Goal: Task Accomplishment & Management: Manage account settings

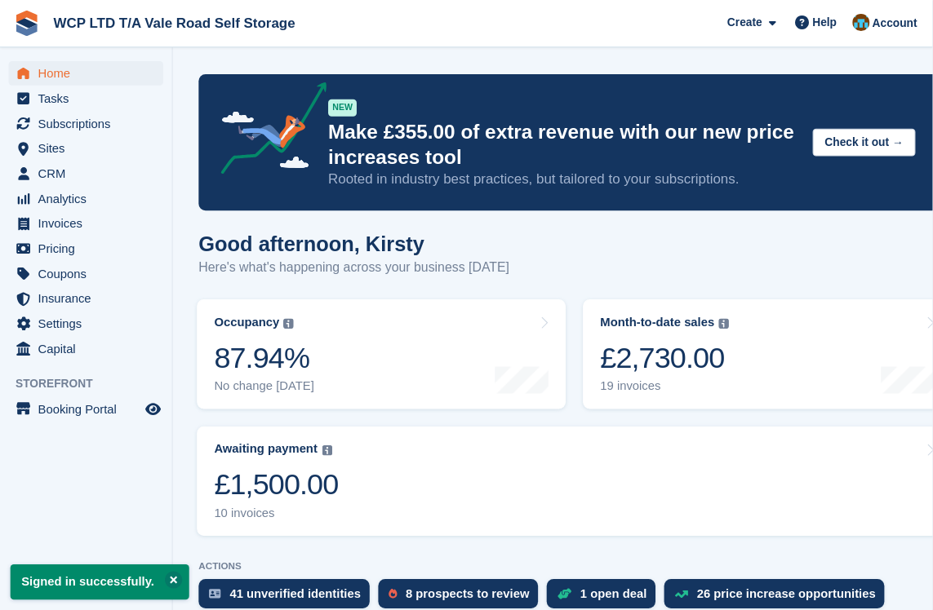
scroll to position [4, 0]
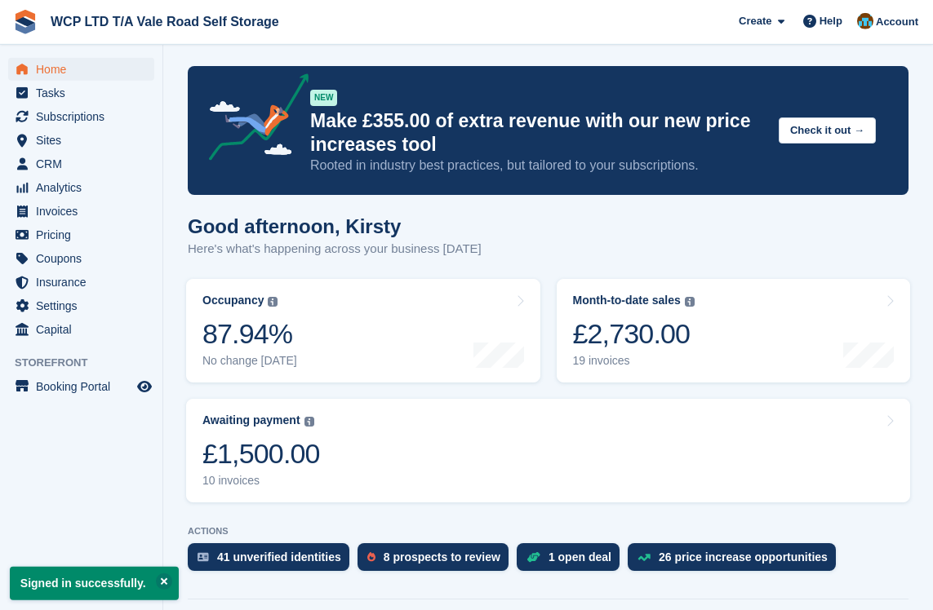
click at [63, 201] on span "Invoices" at bounding box center [85, 211] width 98 height 23
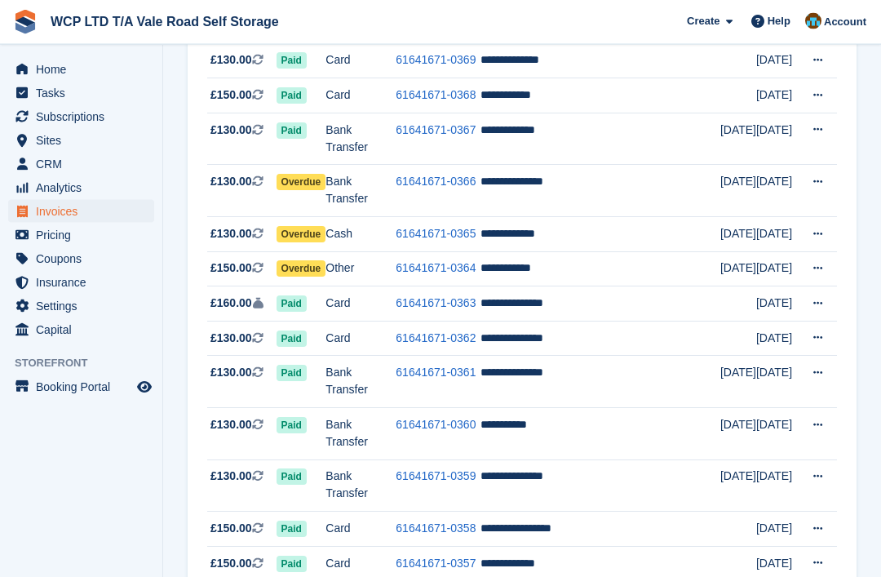
scroll to position [453, 0]
click at [597, 252] on td "**********" at bounding box center [600, 234] width 239 height 35
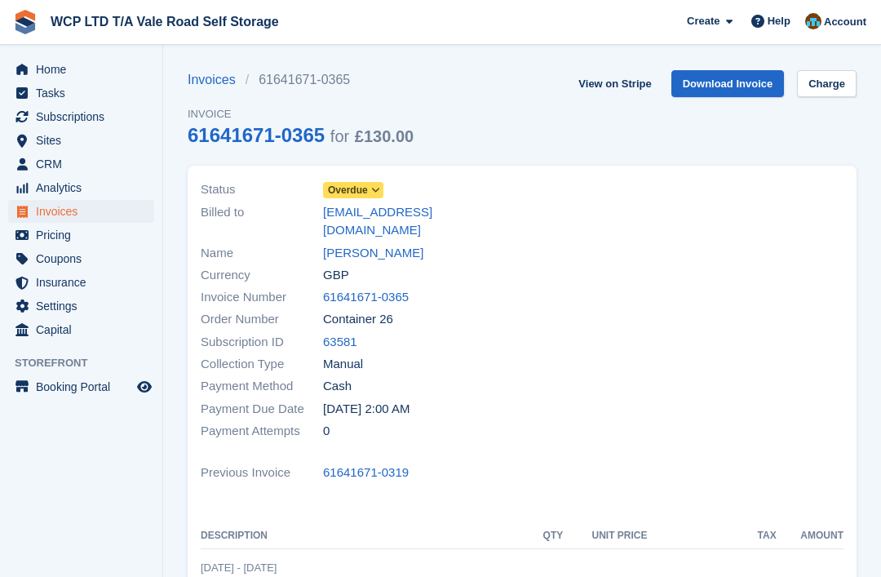
click at [377, 194] on icon at bounding box center [375, 190] width 9 height 10
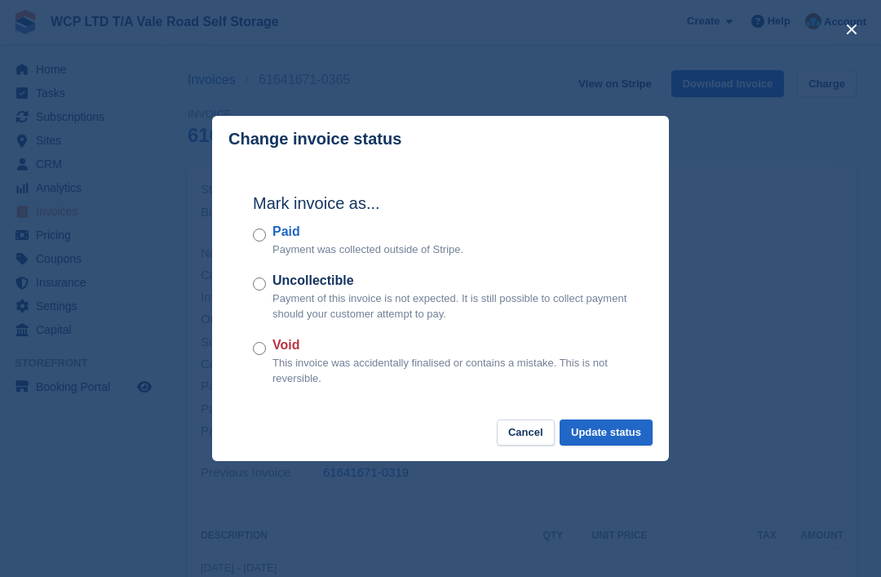
click at [253, 228] on div "Paid Payment was collected outside of Stripe." at bounding box center [440, 240] width 375 height 36
click at [631, 437] on button "Update status" at bounding box center [606, 432] width 93 height 27
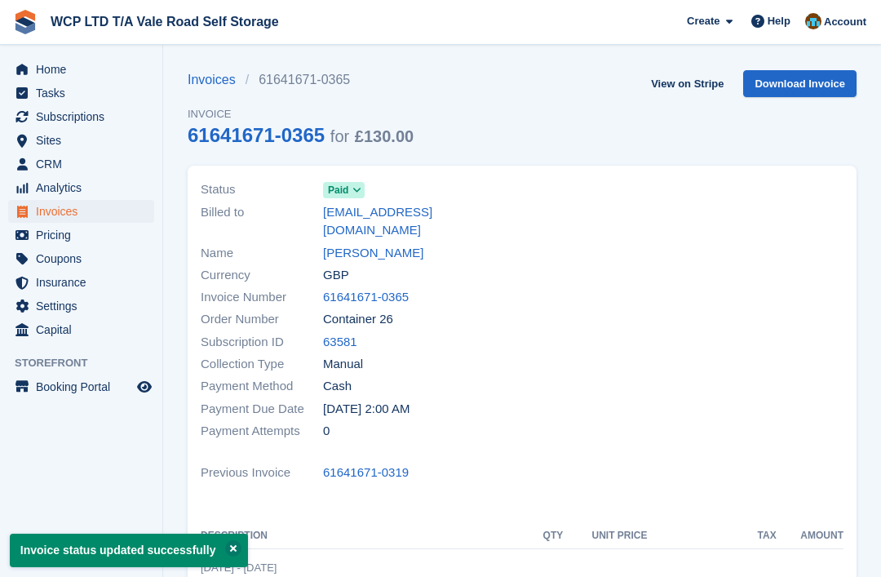
click at [115, 211] on span "Invoices" at bounding box center [85, 211] width 98 height 23
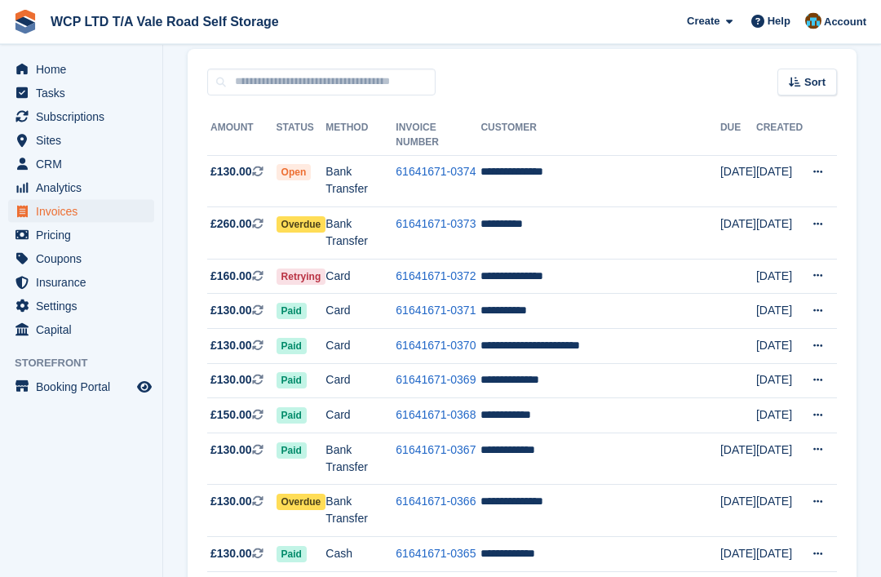
scroll to position [133, 0]
click at [521, 228] on td "**********" at bounding box center [600, 233] width 239 height 52
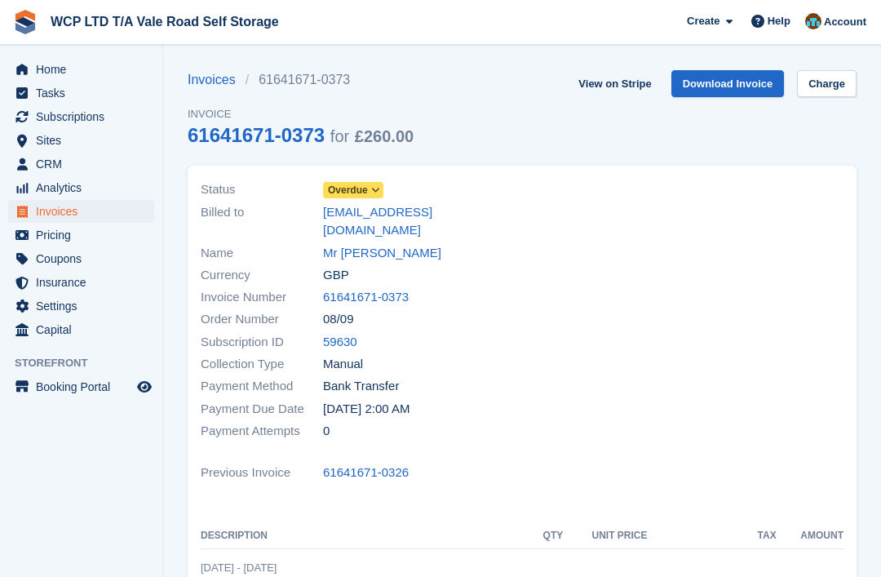
click at [371, 196] on span at bounding box center [376, 190] width 13 height 13
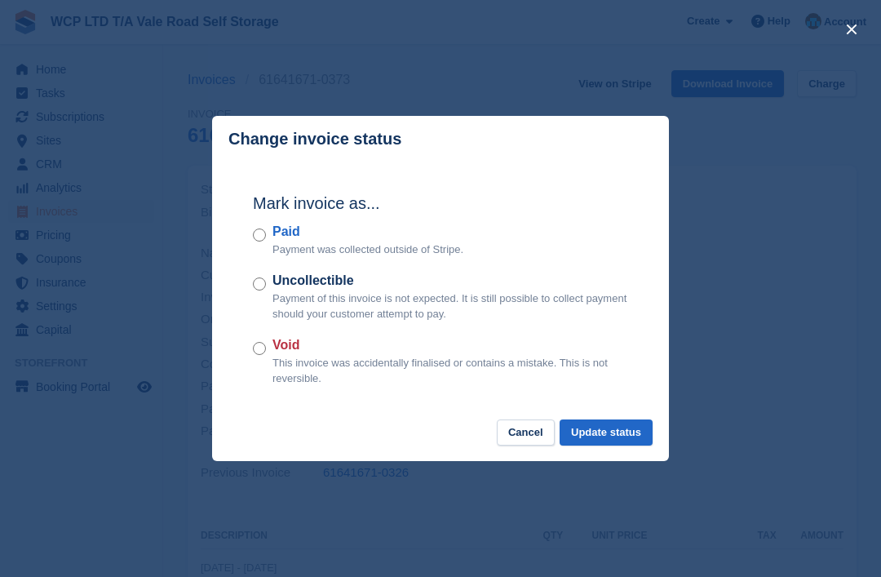
click at [621, 439] on button "Update status" at bounding box center [606, 432] width 93 height 27
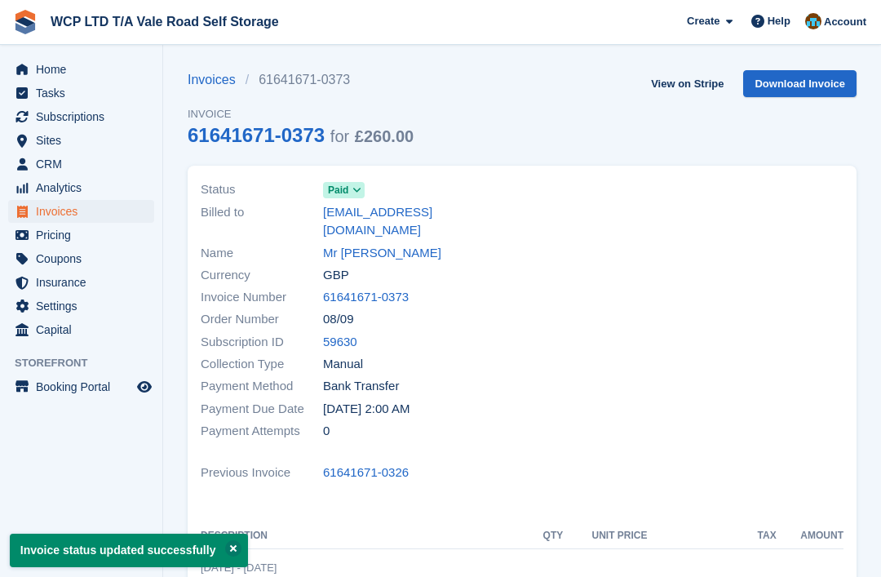
click at [123, 217] on span "Invoices" at bounding box center [85, 211] width 98 height 23
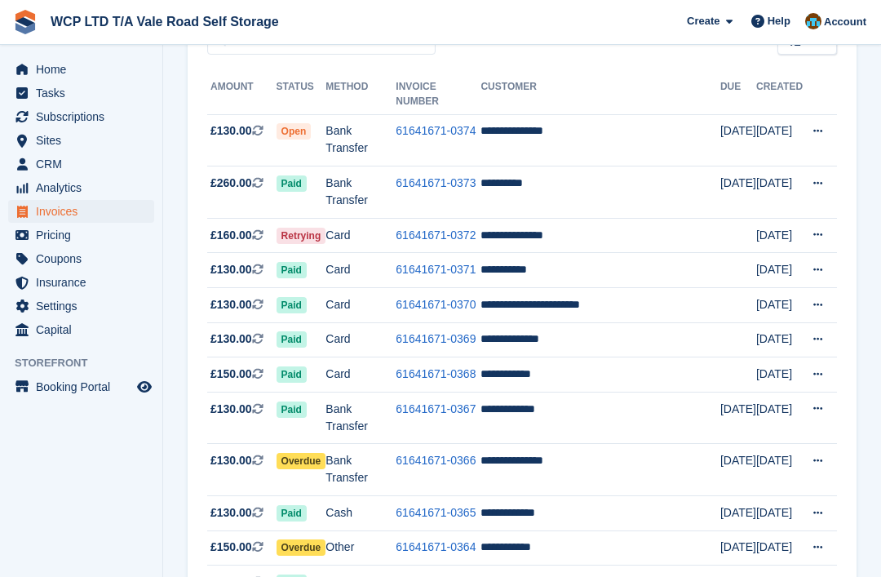
scroll to position [173, 0]
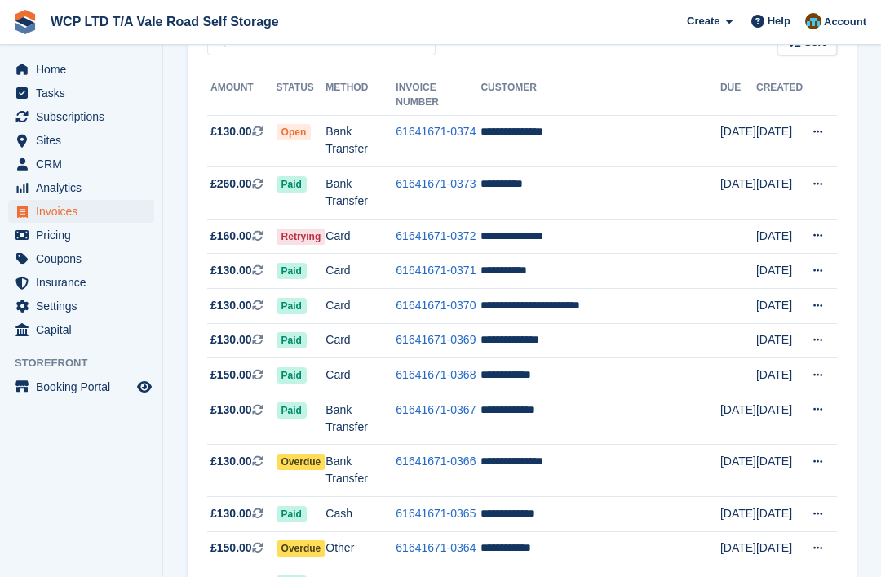
click at [561, 324] on td "**********" at bounding box center [600, 306] width 239 height 35
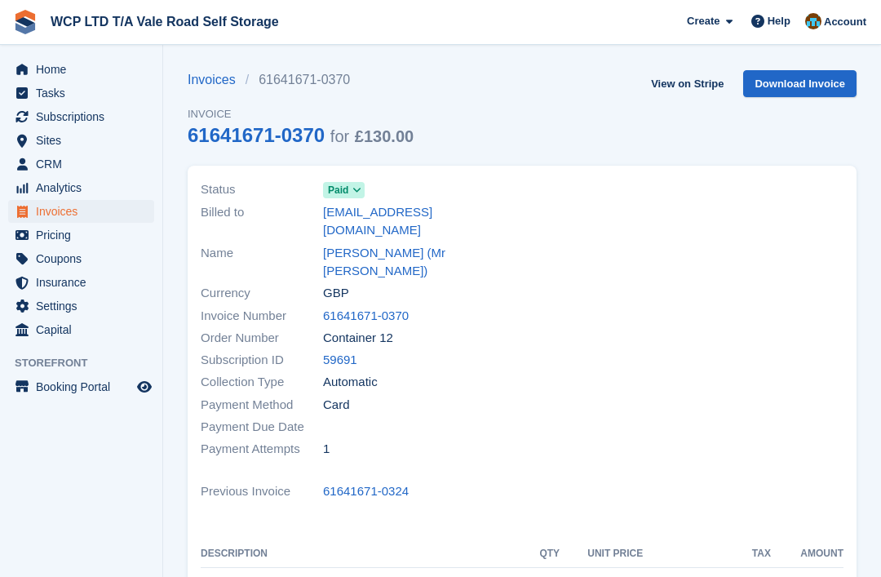
click at [104, 119] on span "Subscriptions" at bounding box center [85, 116] width 98 height 23
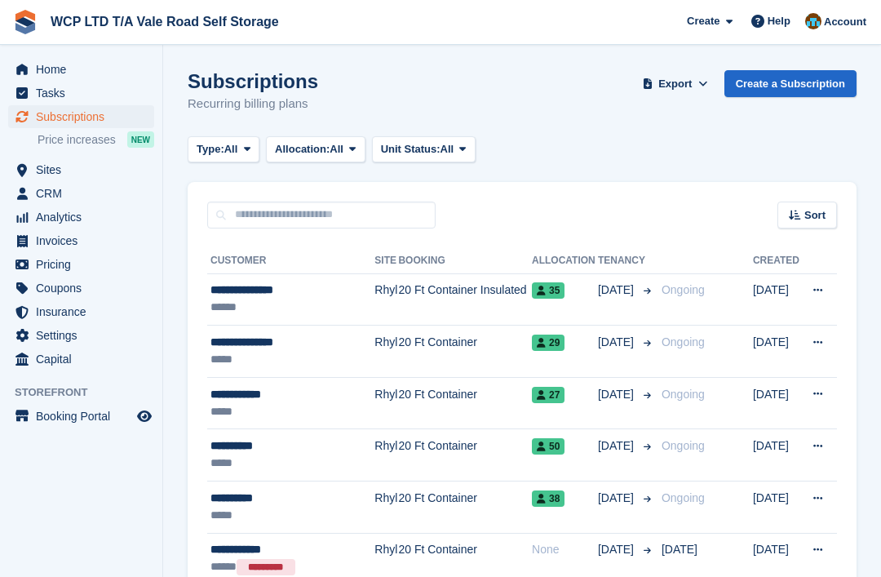
click at [101, 243] on span "Invoices" at bounding box center [85, 240] width 98 height 23
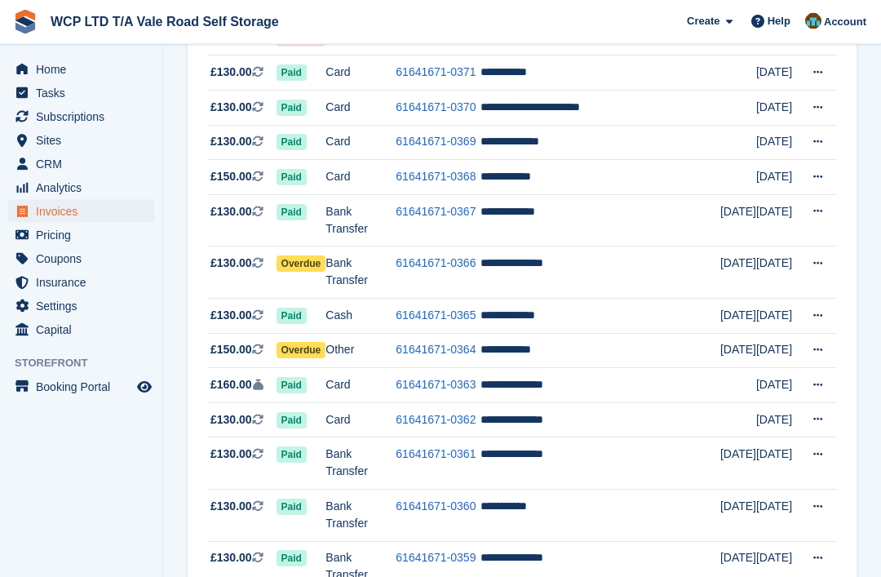
scroll to position [375, 0]
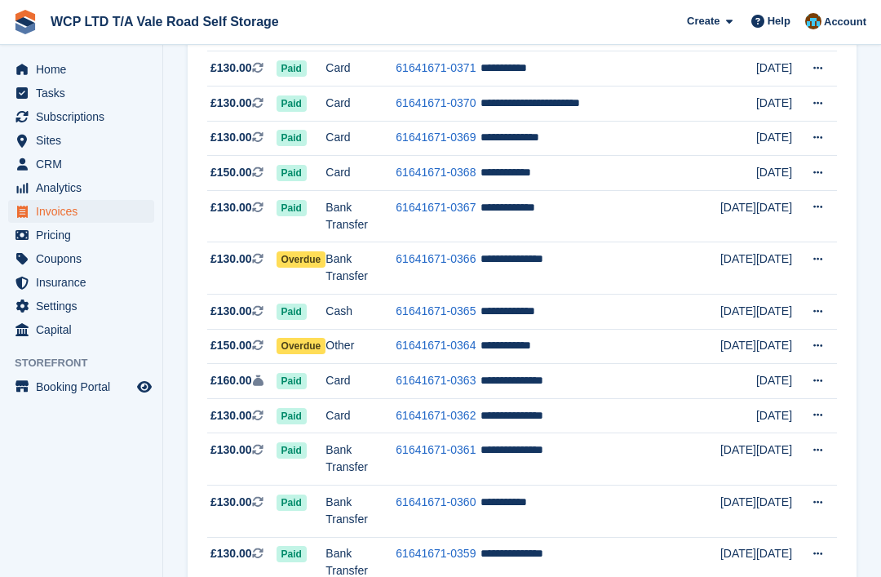
click at [426, 265] on link "61641671-0366" at bounding box center [436, 258] width 80 height 13
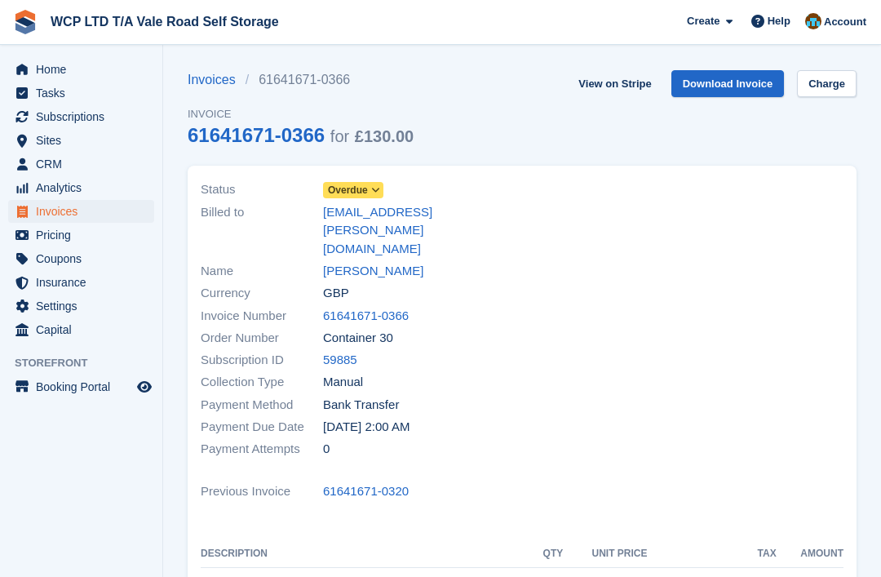
click at [384, 191] on span "Overdue" at bounding box center [353, 190] width 60 height 16
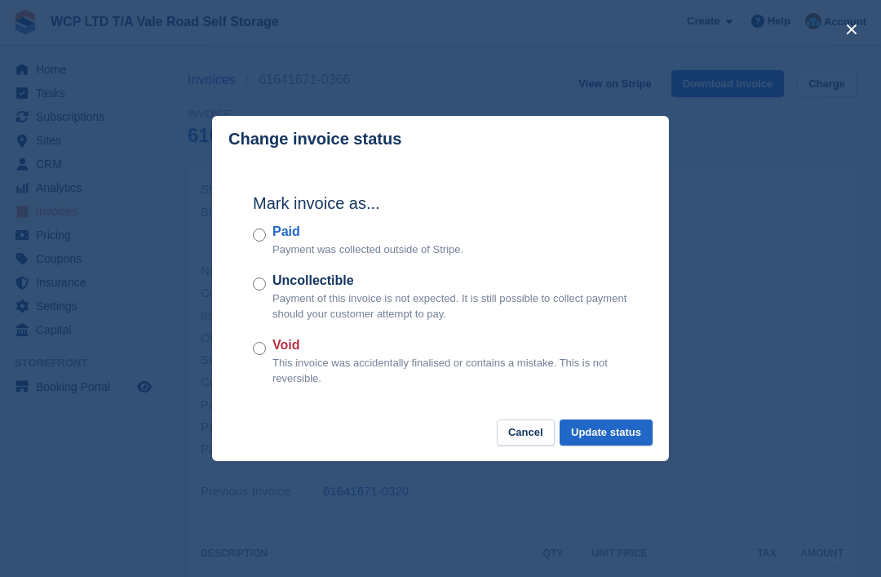
click at [627, 442] on button "Update status" at bounding box center [606, 432] width 93 height 27
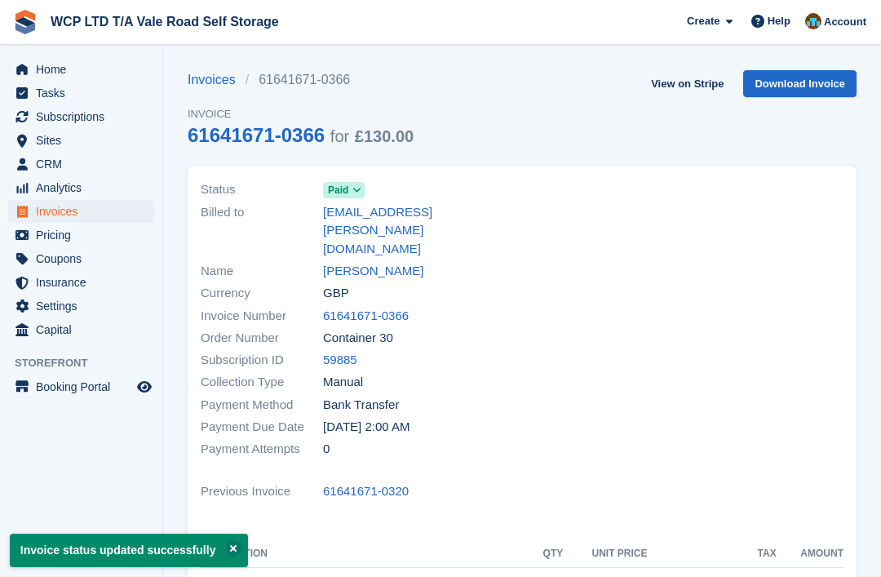
click at [116, 220] on span "Invoices" at bounding box center [85, 211] width 98 height 23
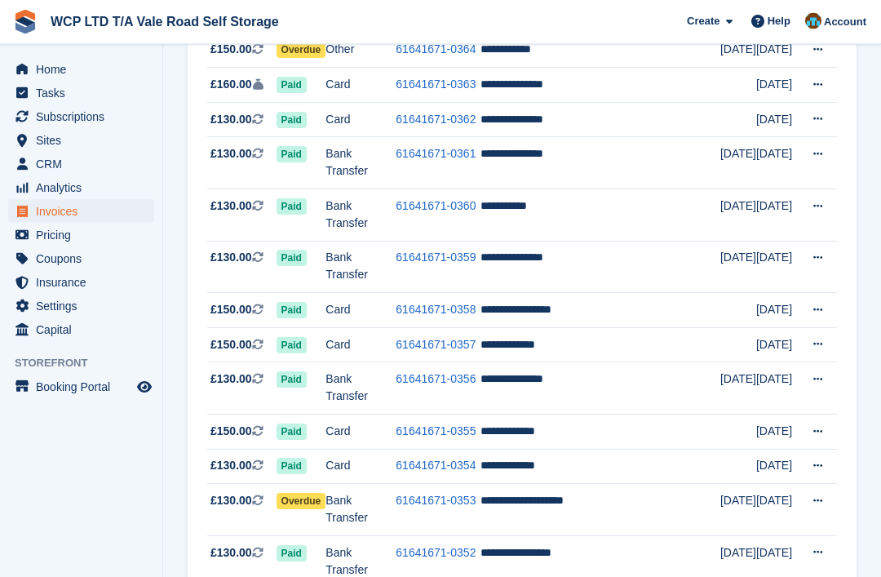
scroll to position [672, 0]
click at [416, 212] on link "61641671-0360" at bounding box center [436, 205] width 80 height 13
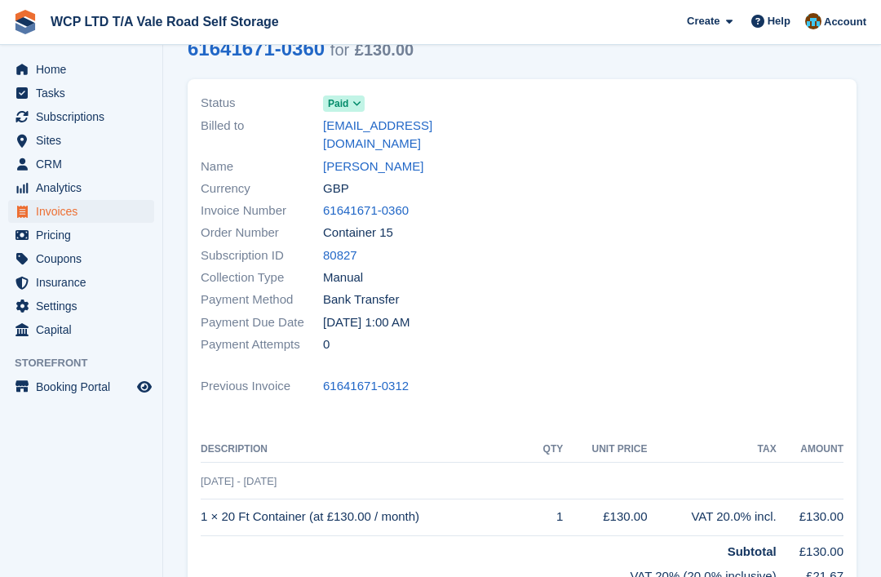
scroll to position [86, 0]
click at [387, 202] on link "61641671-0360" at bounding box center [366, 211] width 86 height 19
click at [131, 207] on span "Invoices" at bounding box center [85, 211] width 98 height 23
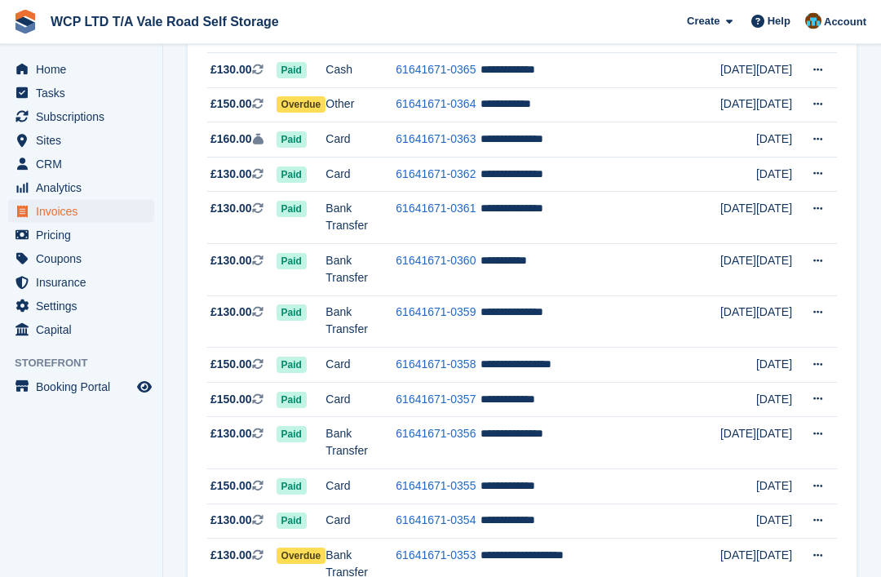
scroll to position [617, 0]
click at [576, 296] on td "**********" at bounding box center [600, 270] width 239 height 52
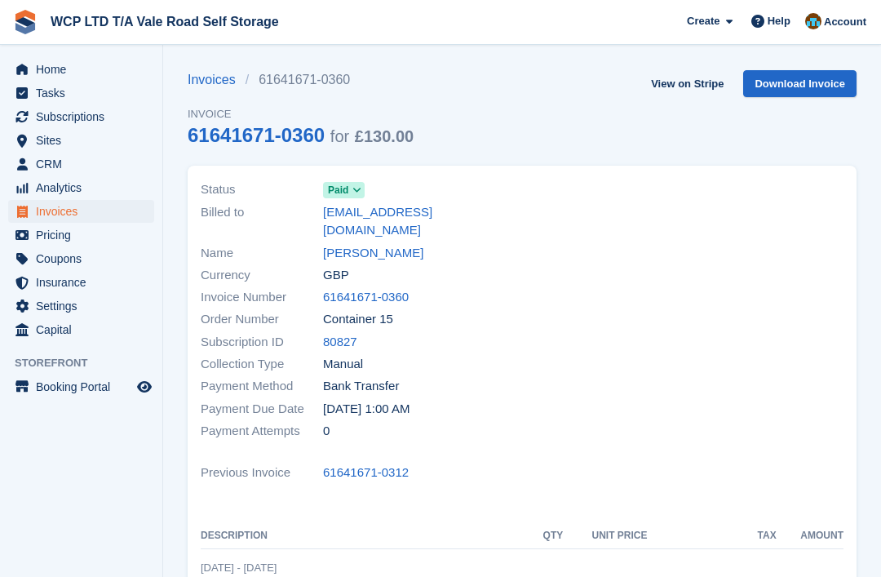
click at [816, 81] on link "Download Invoice" at bounding box center [799, 83] width 113 height 27
click at [822, 81] on link "Download Invoice" at bounding box center [799, 83] width 113 height 27
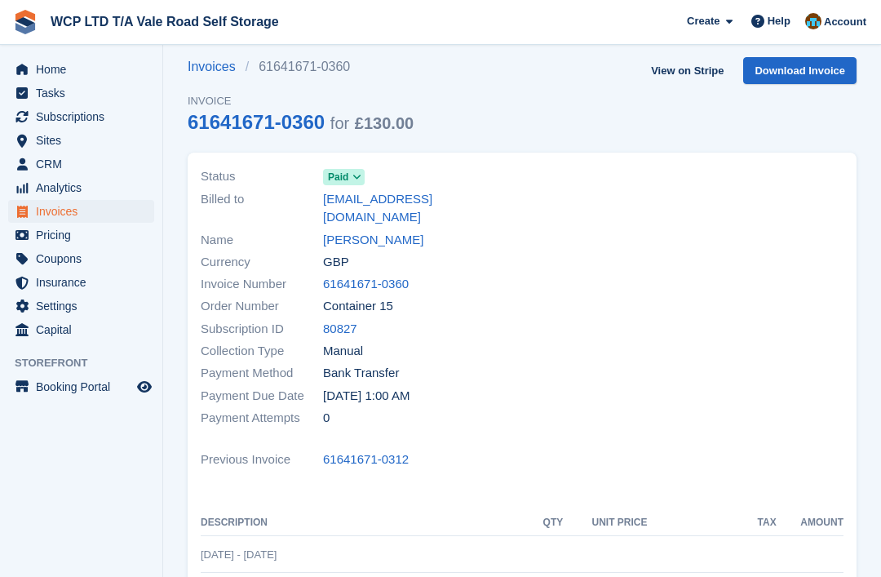
scroll to position [3, 0]
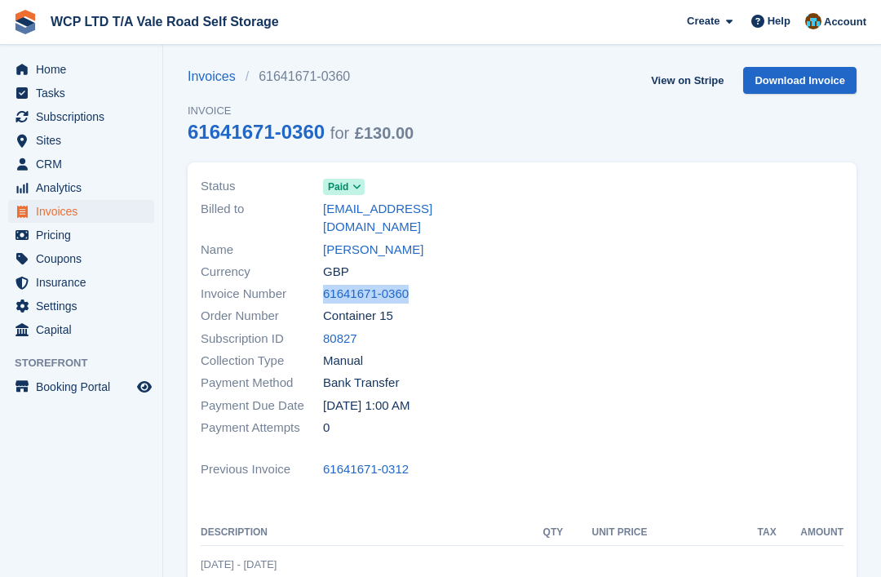
click at [818, 346] on div at bounding box center [687, 307] width 331 height 283
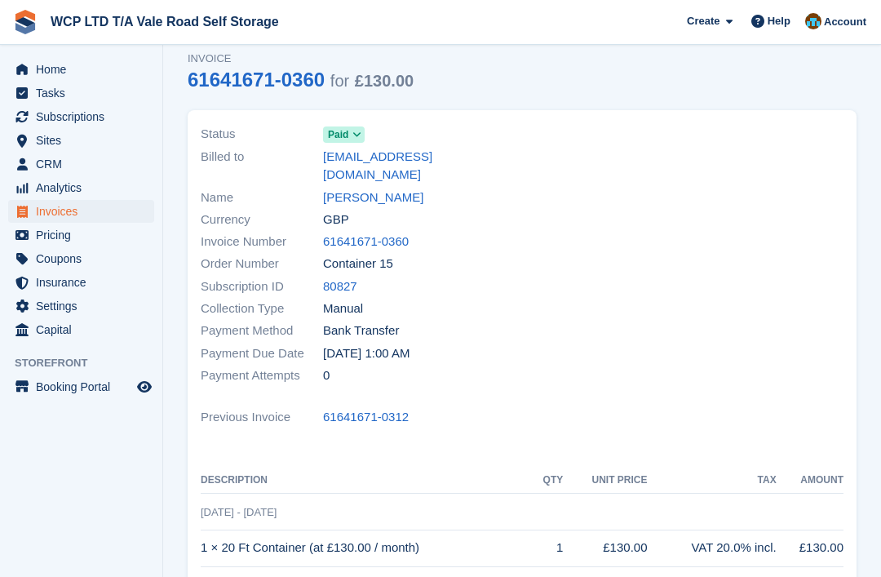
click at [131, 212] on span "Invoices" at bounding box center [85, 211] width 98 height 23
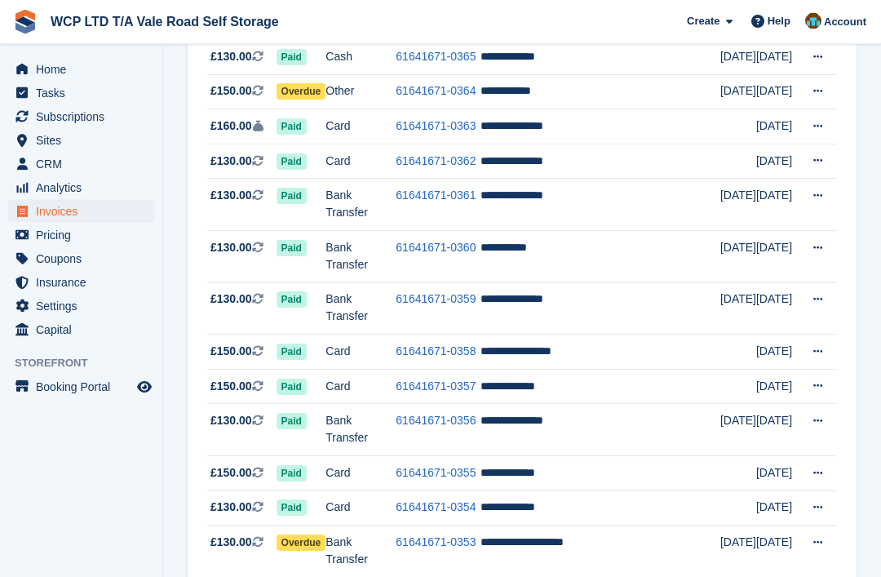
scroll to position [645, 0]
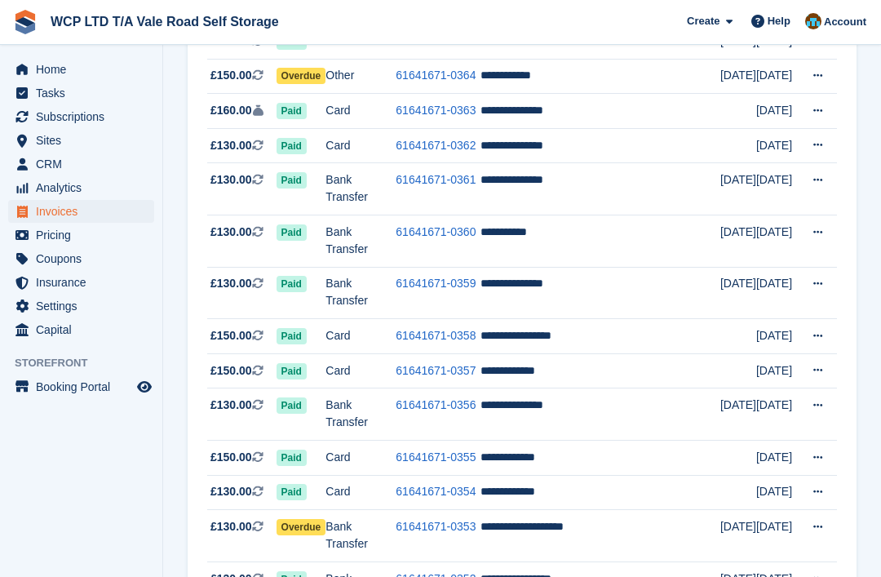
click at [542, 215] on td "**********" at bounding box center [600, 189] width 239 height 52
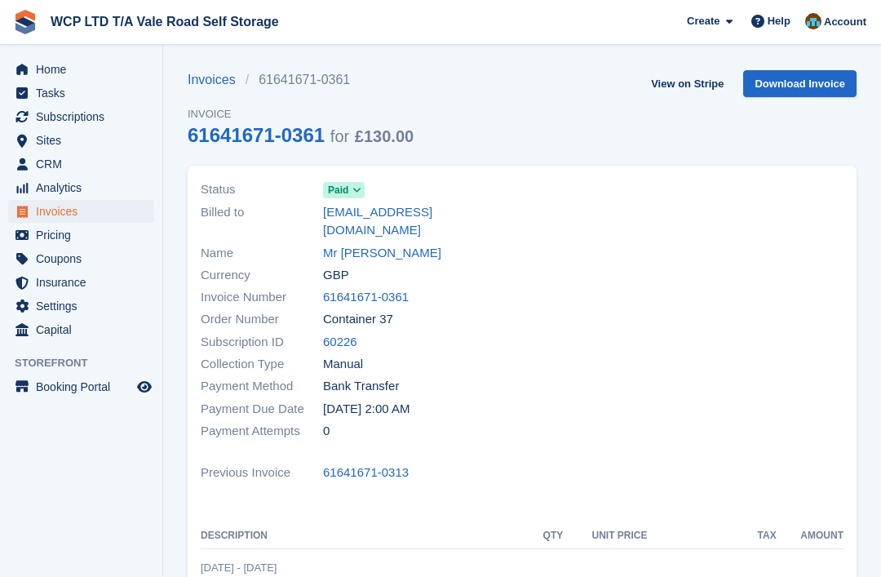
click at [823, 78] on link "Download Invoice" at bounding box center [799, 83] width 113 height 27
click at [118, 219] on span "Invoices" at bounding box center [85, 211] width 98 height 23
